Goal: Information Seeking & Learning: Understand process/instructions

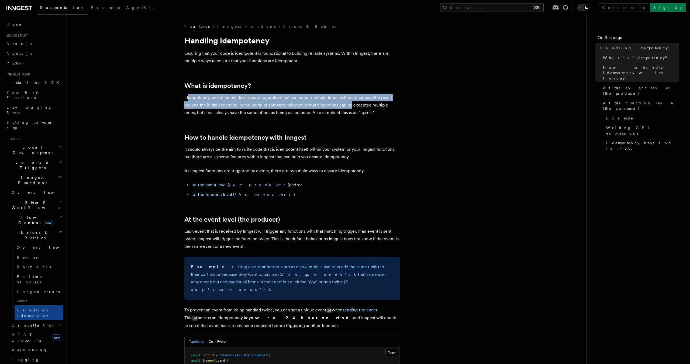
drag, startPoint x: 192, startPoint y: 99, endPoint x: 352, endPoint y: 102, distance: 159.7
click at [352, 102] on p "Idempotency, by definition, describes an operation that can occur multiple time…" at bounding box center [292, 105] width 216 height 23
click at [346, 106] on p "Idempotency, by definition, describes an operation that can occur multiple time…" at bounding box center [292, 105] width 216 height 23
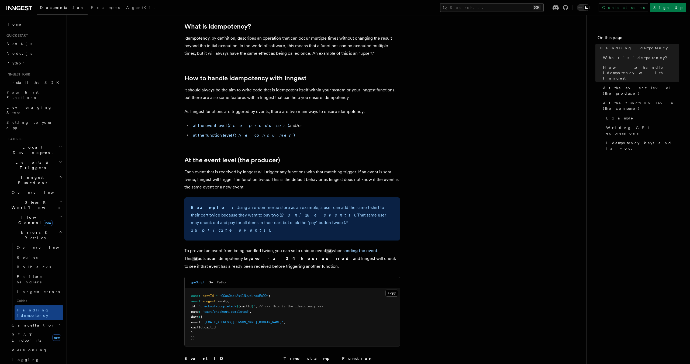
scroll to position [60, 0]
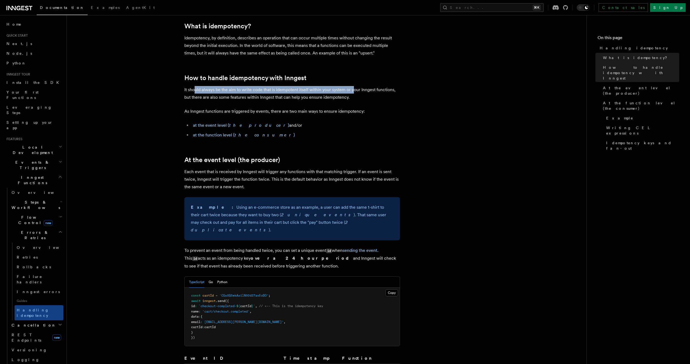
drag, startPoint x: 194, startPoint y: 91, endPoint x: 353, endPoint y: 91, distance: 158.9
click at [353, 91] on p "It should always be the aim to write code that is idempotent itself within your…" at bounding box center [292, 93] width 216 height 15
click at [304, 99] on p "It should always be the aim to write code that is idempotent itself within your…" at bounding box center [292, 93] width 216 height 15
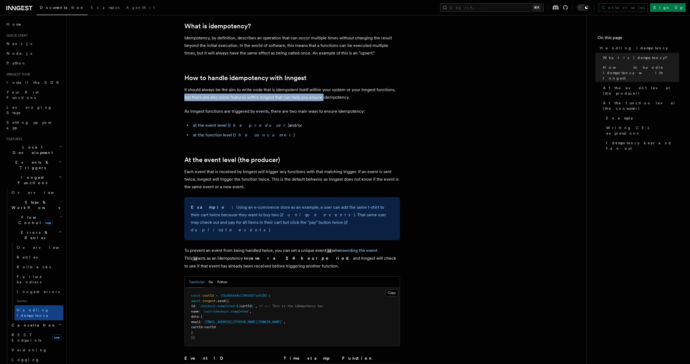
drag, startPoint x: 184, startPoint y: 98, endPoint x: 323, endPoint y: 97, distance: 138.6
click at [323, 97] on p "It should always be the aim to write code that is idempotent itself within your…" at bounding box center [292, 93] width 216 height 15
click at [342, 98] on p "It should always be the aim to write code that is idempotent itself within your…" at bounding box center [292, 93] width 216 height 15
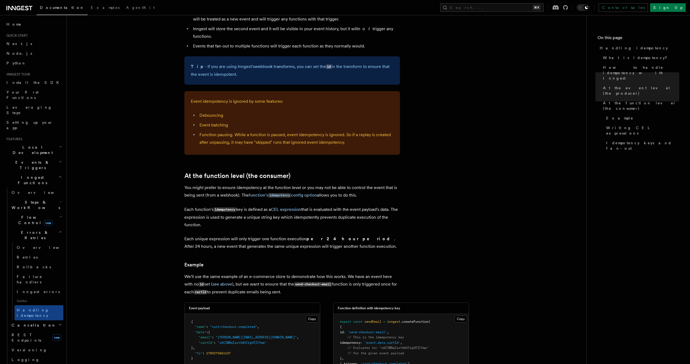
scroll to position [499, 0]
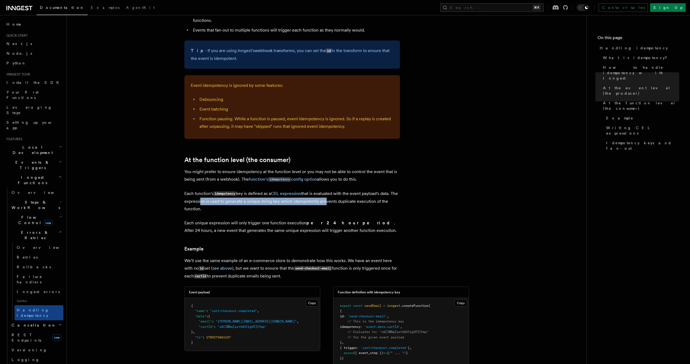
drag, startPoint x: 208, startPoint y: 193, endPoint x: 331, endPoint y: 191, distance: 123.8
click at [331, 191] on p "Each function's idempotency key is defined as a CEL expression that is evaluate…" at bounding box center [292, 201] width 216 height 23
click at [300, 204] on article "Features Inngest Functions Errors & Retries Handling idempotency Ensuring that …" at bounding box center [327, 168] width 503 height 1287
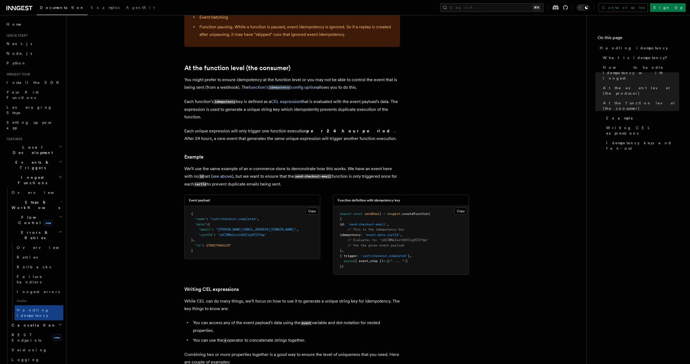
scroll to position [591, 0]
drag, startPoint x: 186, startPoint y: 159, endPoint x: 265, endPoint y: 159, distance: 78.2
click at [265, 165] on p "We'll use the same example of an e-commerce store to demonstrate how this works…" at bounding box center [292, 176] width 216 height 23
click at [275, 165] on p "We'll use the same example of an e-commerce store to demonstrate how this works…" at bounding box center [292, 176] width 216 height 23
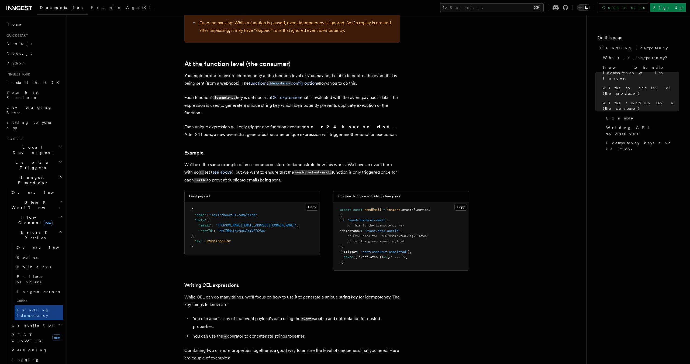
scroll to position [598, 0]
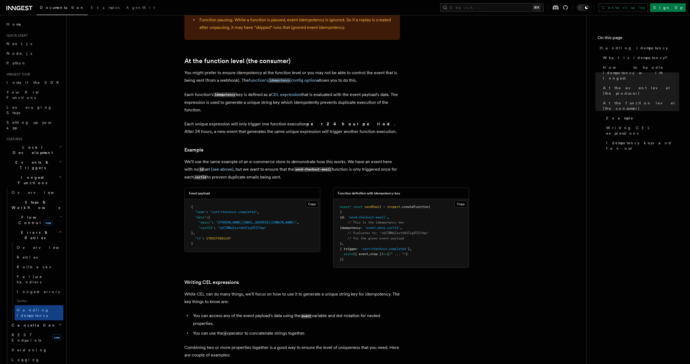
drag, startPoint x: 189, startPoint y: 169, endPoint x: 294, endPoint y: 168, distance: 104.7
click at [294, 168] on p "We'll use the same example of an e-commerce store to demonstrate how this works…" at bounding box center [292, 169] width 216 height 23
click at [302, 169] on p "We'll use the same example of an e-commerce store to demonstrate how this works…" at bounding box center [292, 169] width 216 height 23
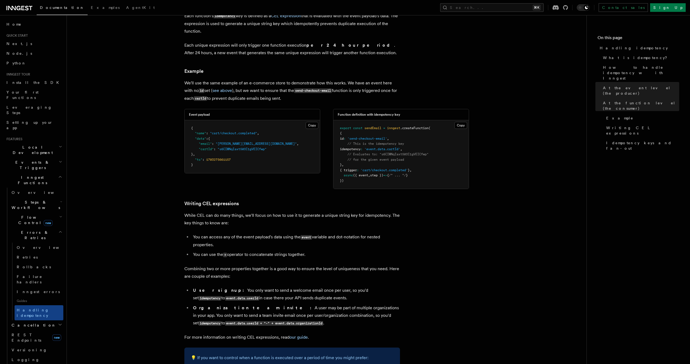
scroll to position [676, 0]
drag, startPoint x: 202, startPoint y: 226, endPoint x: 280, endPoint y: 226, distance: 77.7
click at [280, 233] on li "You can access any of the event payload's data using the event variable and dot…" at bounding box center [296, 240] width 209 height 15
click at [264, 239] on ul "You can access any of the event payload's data using the event variable and dot…" at bounding box center [292, 245] width 216 height 25
drag, startPoint x: 247, startPoint y: 227, endPoint x: 312, endPoint y: 227, distance: 65.8
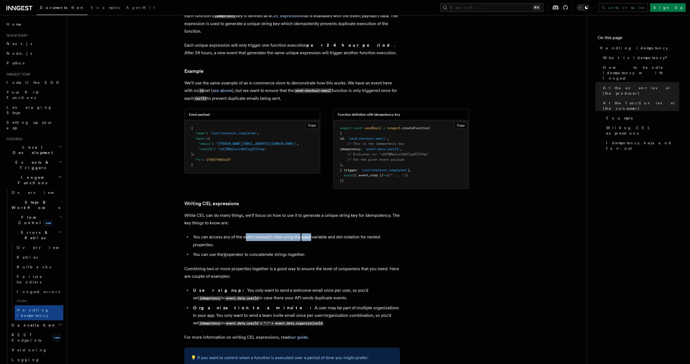
click at [312, 233] on li "You can access any of the event payload's data using the event variable and dot…" at bounding box center [296, 240] width 209 height 15
click at [331, 233] on li "You can access any of the event payload's data using the event variable and dot…" at bounding box center [296, 240] width 209 height 15
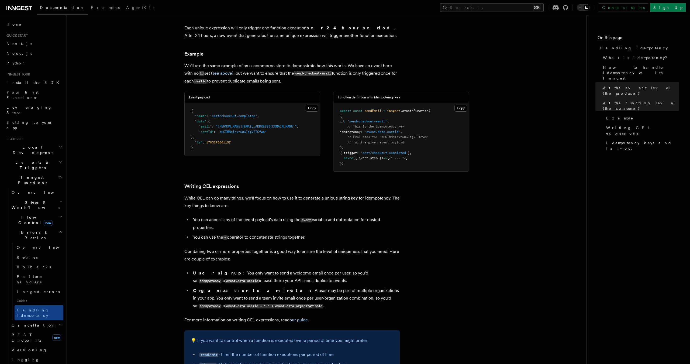
scroll to position [694, 0]
drag, startPoint x: 234, startPoint y: 227, endPoint x: 313, endPoint y: 228, distance: 79.6
click at [313, 233] on li "You can use the + operator to concatenate strings together." at bounding box center [296, 237] width 209 height 8
click at [283, 248] on p "Combining two or more properties together is a good way to ensure the level of …" at bounding box center [292, 255] width 216 height 15
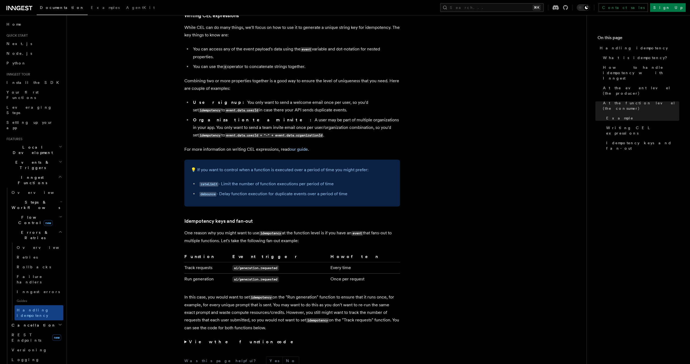
scroll to position [863, 0]
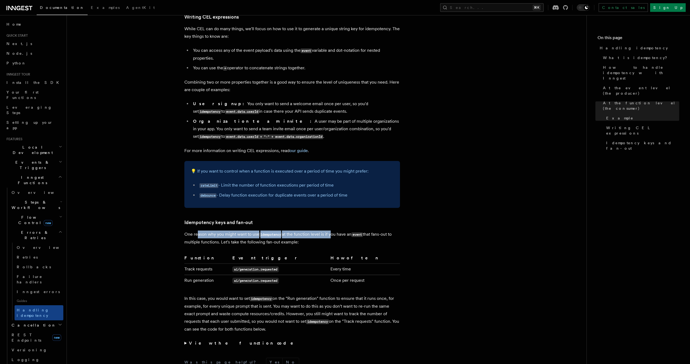
drag, startPoint x: 197, startPoint y: 225, endPoint x: 331, endPoint y: 225, distance: 134.9
click at [331, 231] on p "One reason why you might want to use idempotency at the function level is if yo…" at bounding box center [292, 238] width 216 height 15
click at [326, 235] on p "One reason why you might want to use idempotency at the function level is if yo…" at bounding box center [292, 238] width 216 height 15
drag, startPoint x: 186, startPoint y: 233, endPoint x: 314, endPoint y: 233, distance: 127.8
click at [314, 233] on p "One reason why you might want to use idempotency at the function level is if yo…" at bounding box center [292, 238] width 216 height 15
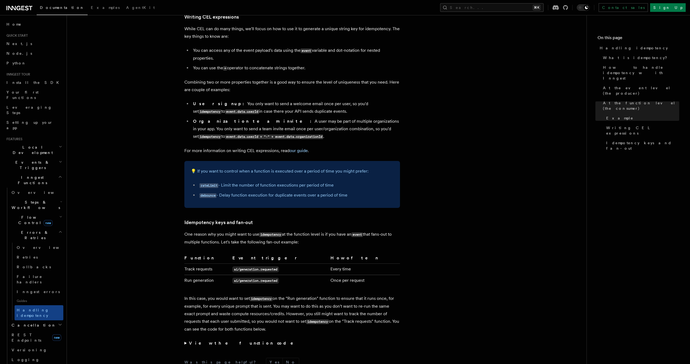
click at [316, 234] on p "One reason why you might want to use idempotency at the function level is if yo…" at bounding box center [292, 238] width 216 height 15
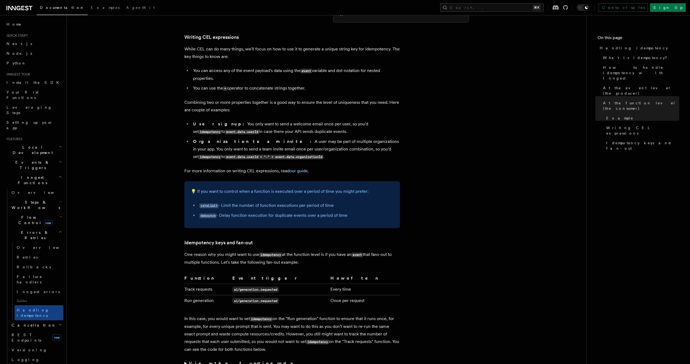
scroll to position [856, 0]
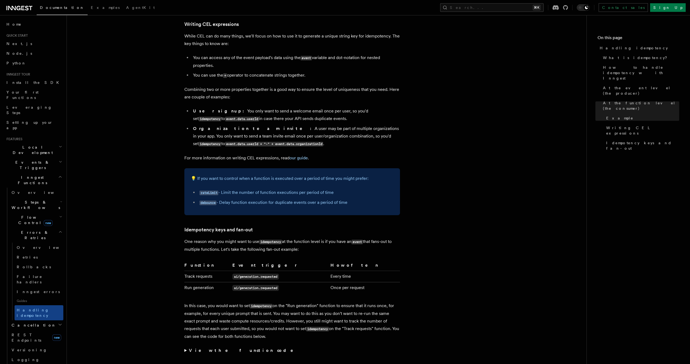
click at [296, 154] on p "For more information on writing CEL expressions, read our guide ." at bounding box center [292, 158] width 216 height 8
click at [298, 155] on link "our guide" at bounding box center [299, 157] width 18 height 5
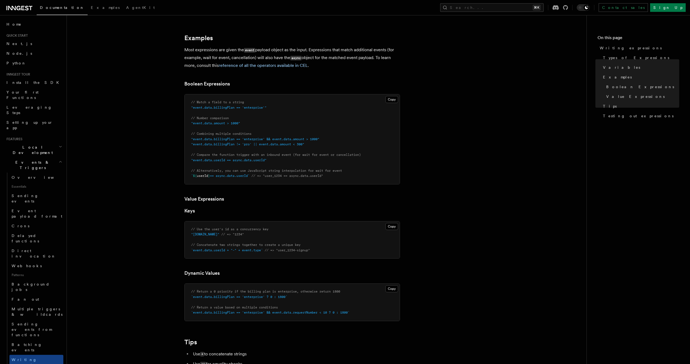
scroll to position [227, 0]
drag, startPoint x: 265, startPoint y: 247, endPoint x: 192, endPoint y: 246, distance: 72.3
click at [192, 247] on span "`event.data.userId + "-" + event.type`" at bounding box center [227, 249] width 72 height 4
copy span "`event.data.userId + "-" + event.type`"
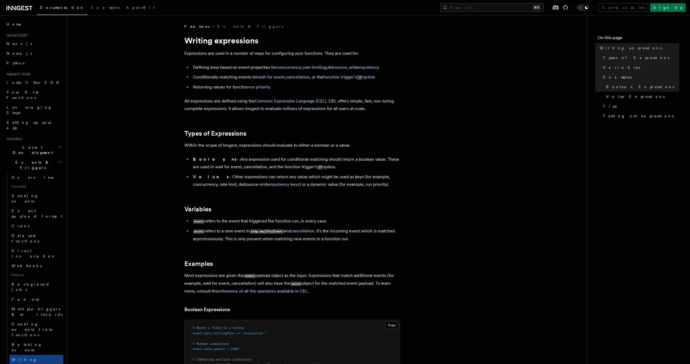
scroll to position [0, 0]
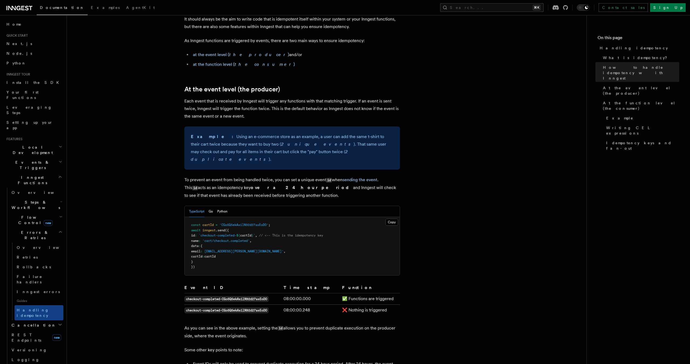
scroll to position [135, 0]
